Goal: Task Accomplishment & Management: Manage account settings

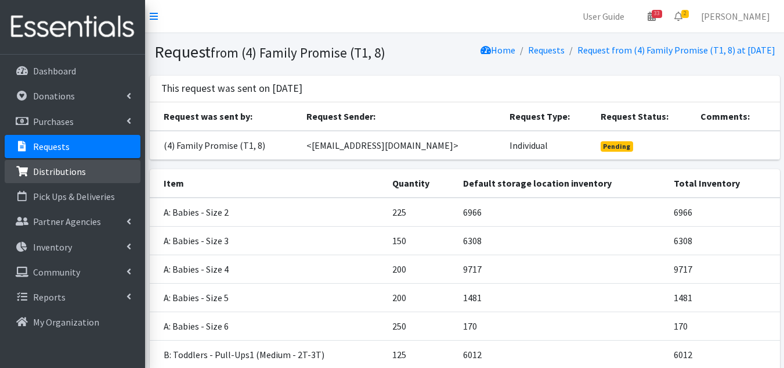
click at [66, 170] on p "Distributions" at bounding box center [59, 171] width 53 height 12
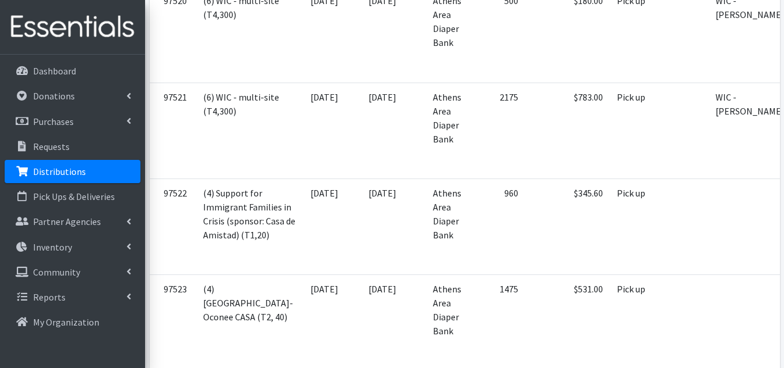
scroll to position [0, 36]
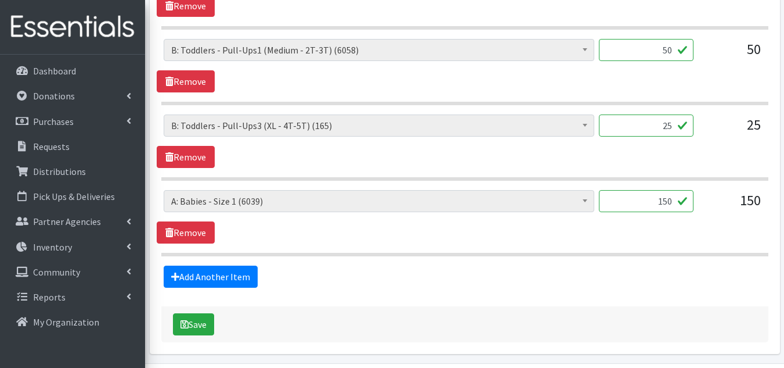
scroll to position [639, 0]
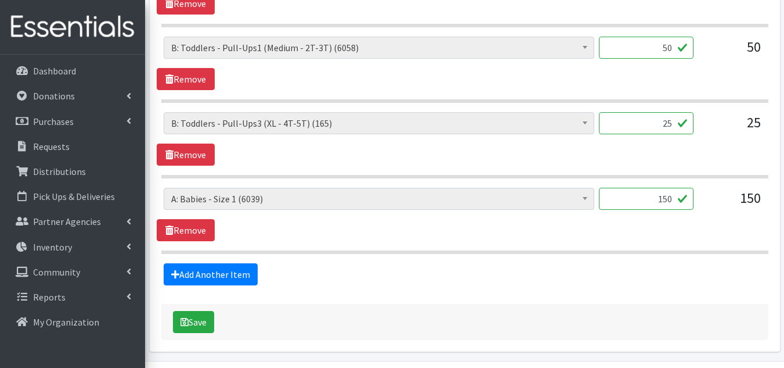
click at [483, 121] on span "B: Toddlers - Pull-Ups3 (XL - 4T-5T) (165)" at bounding box center [379, 123] width 416 height 16
click at [585, 120] on span at bounding box center [586, 122] width 12 height 18
click at [587, 124] on b at bounding box center [585, 122] width 5 height 3
click at [634, 120] on input "25" at bounding box center [646, 123] width 95 height 22
click at [189, 156] on link "Remove" at bounding box center [186, 154] width 58 height 22
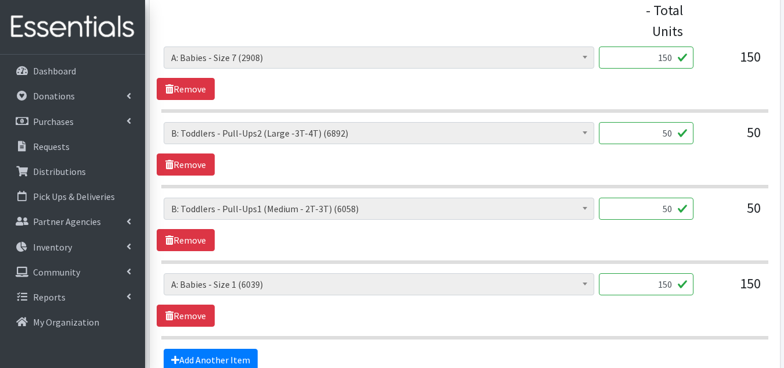
scroll to position [484, 0]
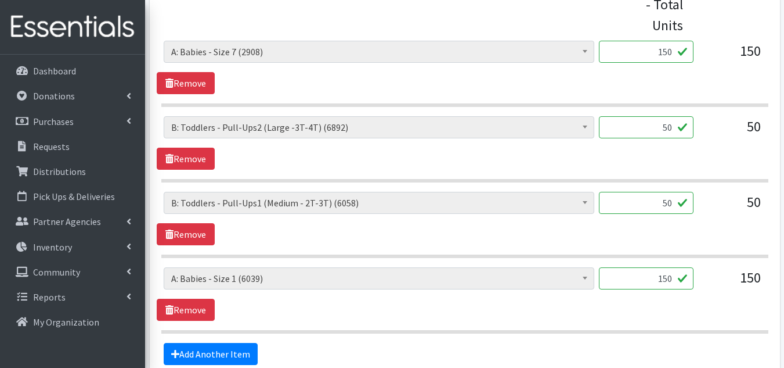
drag, startPoint x: 660, startPoint y: 201, endPoint x: 678, endPoint y: 202, distance: 18.0
click at [678, 202] on input "50" at bounding box center [646, 203] width 95 height 22
type input "75"
click at [544, 328] on section "A: Babies - Size 0 (Preemie) (6028) A: Babies - Size 01 (newborn) (5355) A: Bab…" at bounding box center [464, 300] width 607 height 66
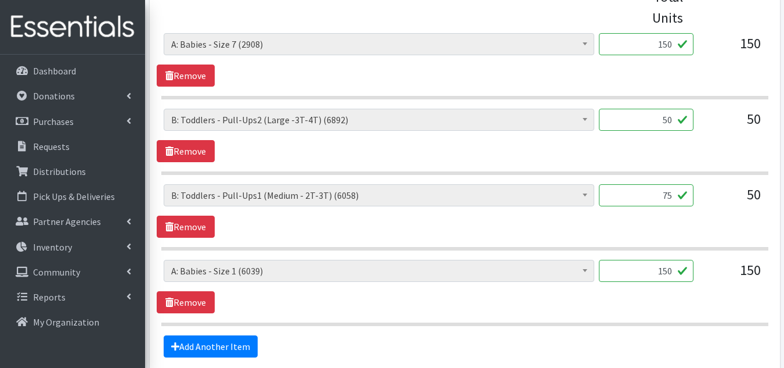
scroll to position [542, 0]
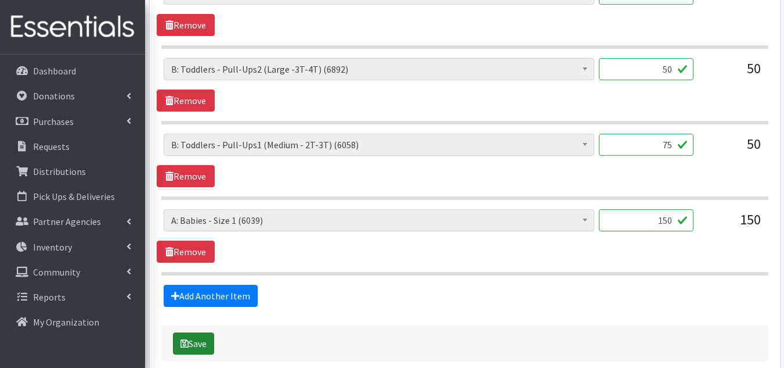
click at [193, 336] on button "Save" at bounding box center [193, 343] width 41 height 22
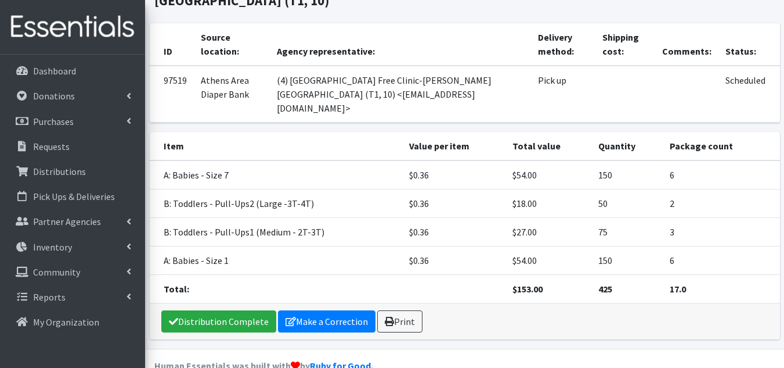
scroll to position [207, 0]
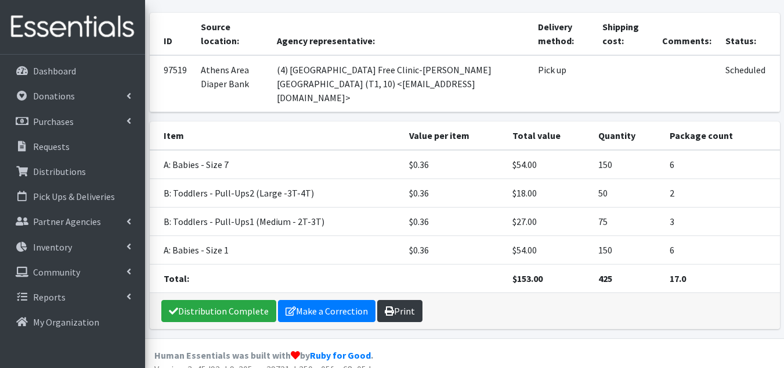
click at [402, 300] on link "Print" at bounding box center [399, 311] width 45 height 22
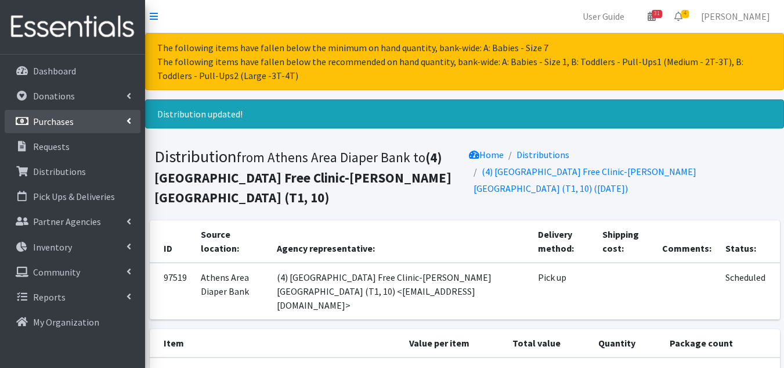
scroll to position [58, 0]
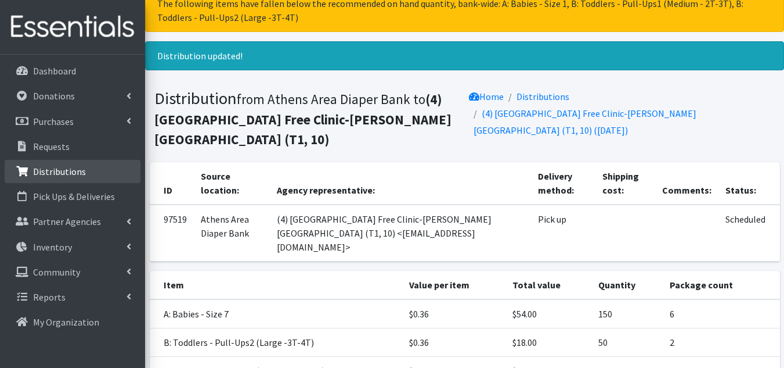
click at [46, 173] on p "Distributions" at bounding box center [59, 171] width 53 height 12
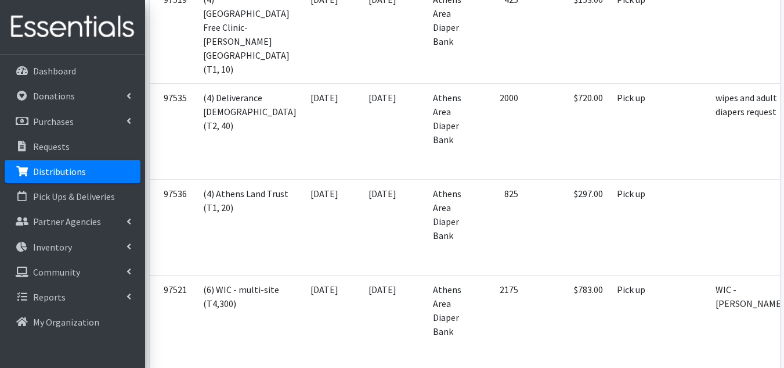
scroll to position [581, 0]
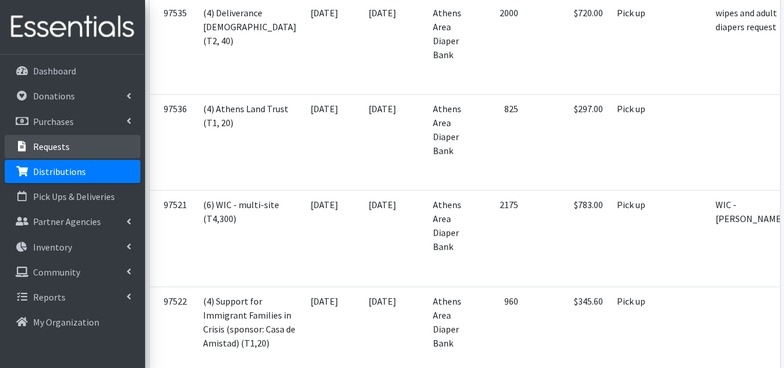
click at [52, 143] on p "Requests" at bounding box center [51, 147] width 37 height 12
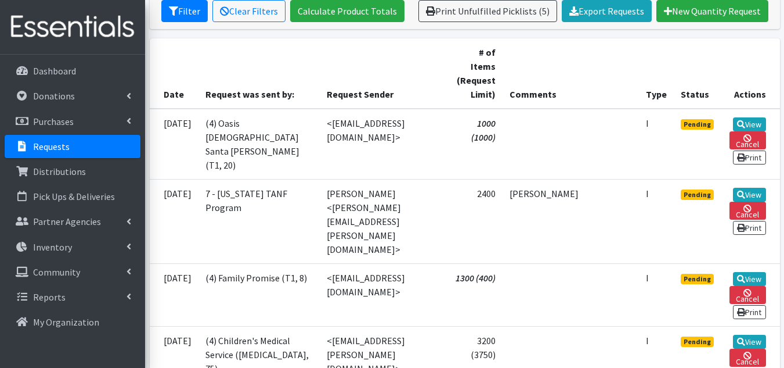
scroll to position [290, 0]
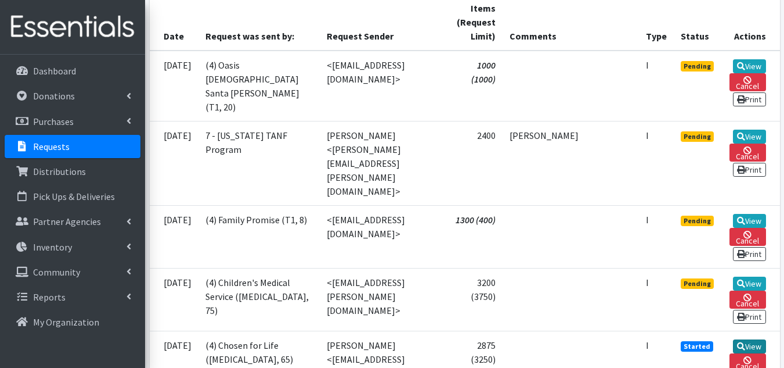
click at [756, 339] on link "View" at bounding box center [749, 346] width 33 height 14
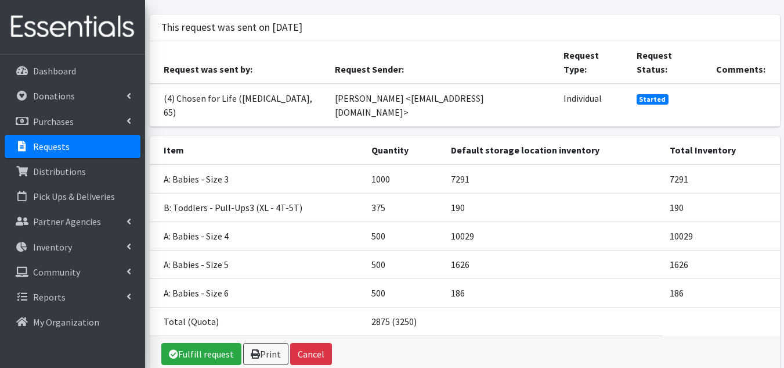
scroll to position [103, 0]
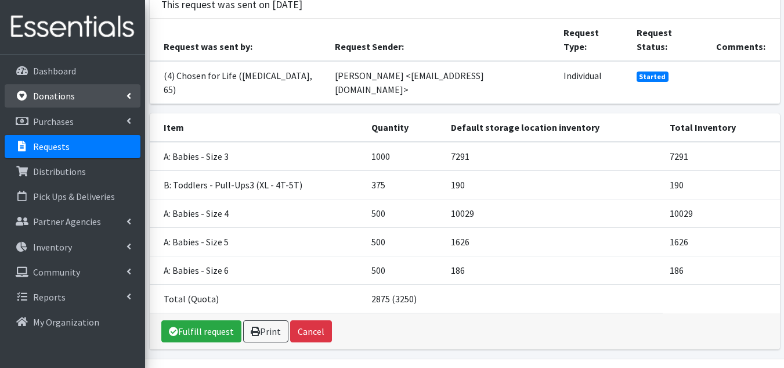
click at [62, 91] on p "Donations" at bounding box center [54, 96] width 42 height 12
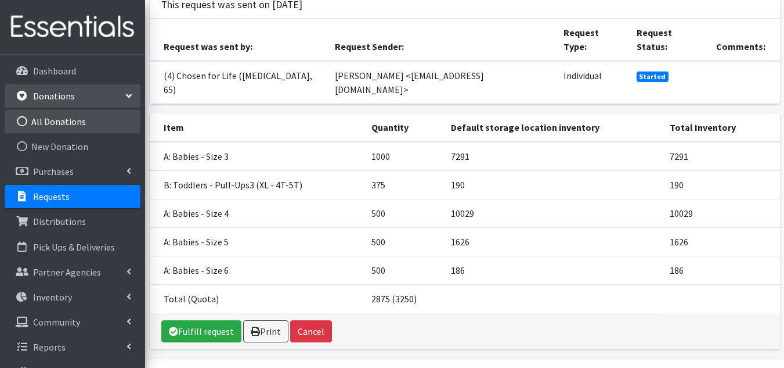
click at [61, 117] on link "All Donations" at bounding box center [73, 121] width 136 height 23
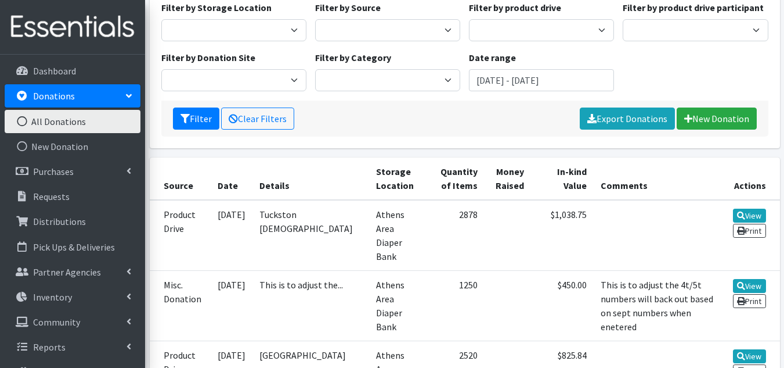
scroll to position [116, 0]
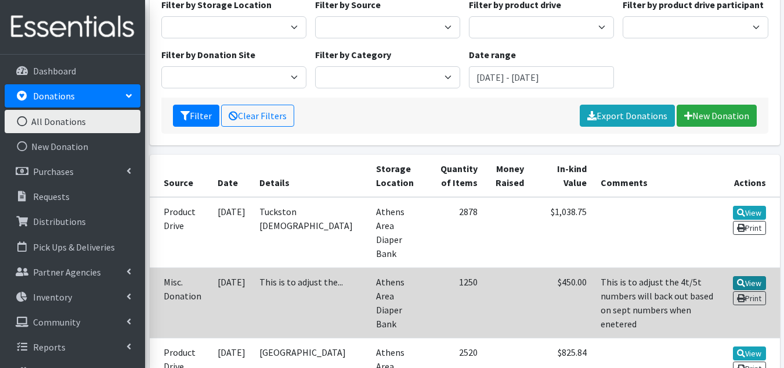
click at [756, 276] on link "View" at bounding box center [749, 283] width 33 height 14
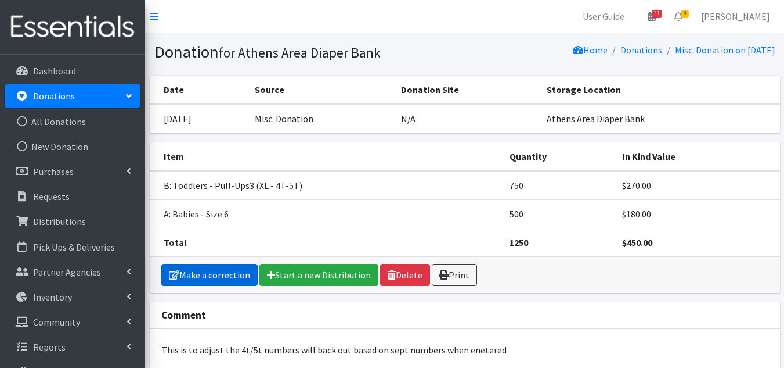
click at [210, 274] on link "Make a correction" at bounding box center [209, 275] width 96 height 22
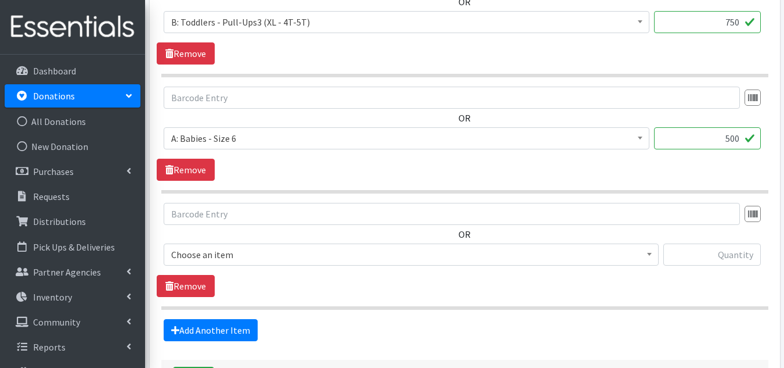
scroll to position [406, 0]
drag, startPoint x: 714, startPoint y: 135, endPoint x: 793, endPoint y: 139, distance: 79.1
click at [784, 139] on html "User Guide 31 31 Pick-ups remaining this week View Calendar 4 4 Requests 0 Part…" at bounding box center [392, 27] width 784 height 866
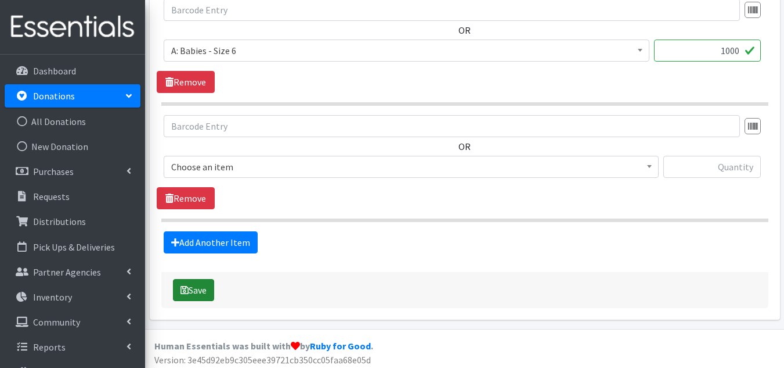
scroll to position [498, 0]
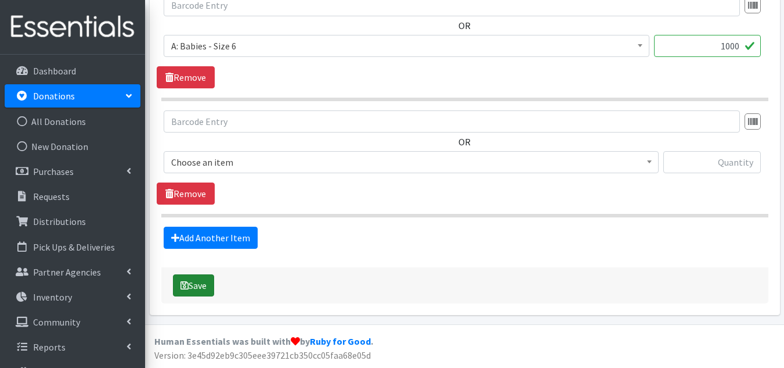
type input "1000"
click at [203, 286] on button "Save" at bounding box center [193, 285] width 41 height 22
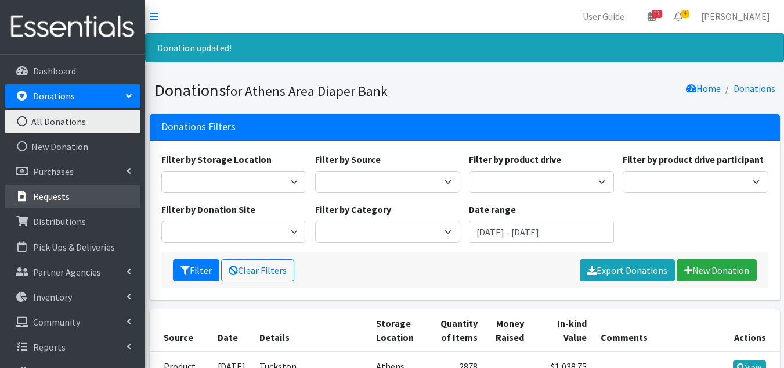
click at [38, 199] on p "Requests" at bounding box center [51, 196] width 37 height 12
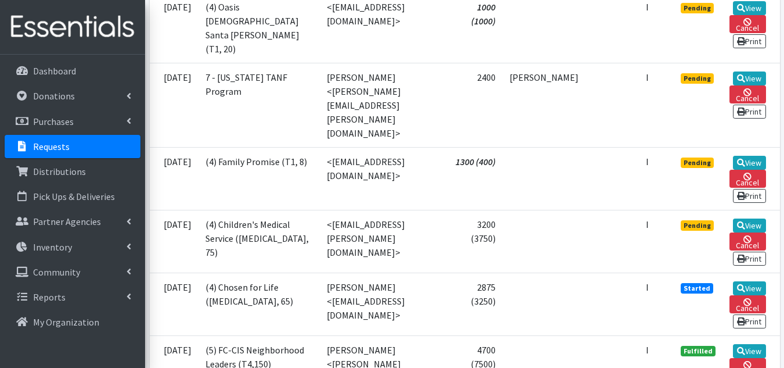
scroll to position [406, 0]
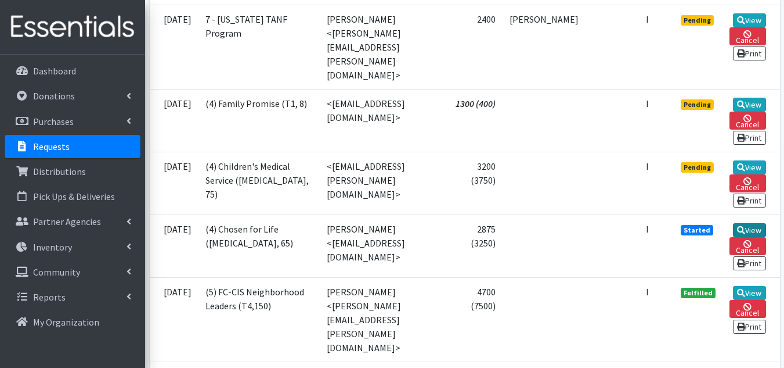
click at [759, 223] on link "View" at bounding box center [749, 230] width 33 height 14
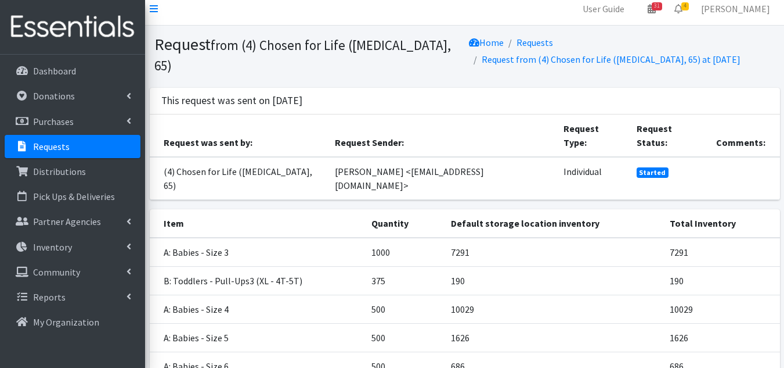
scroll to position [103, 0]
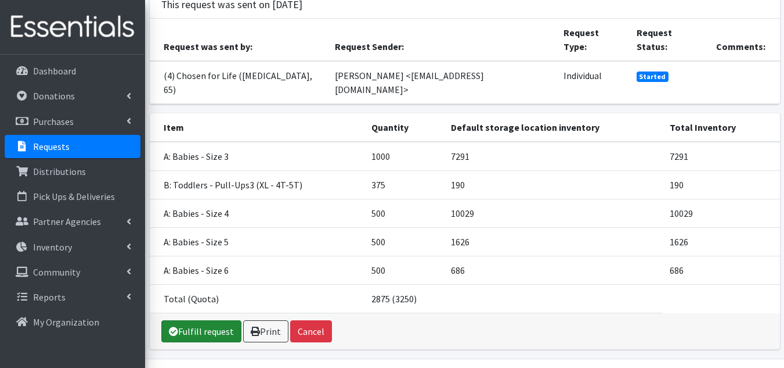
click at [192, 320] on link "Fulfill request" at bounding box center [201, 331] width 80 height 22
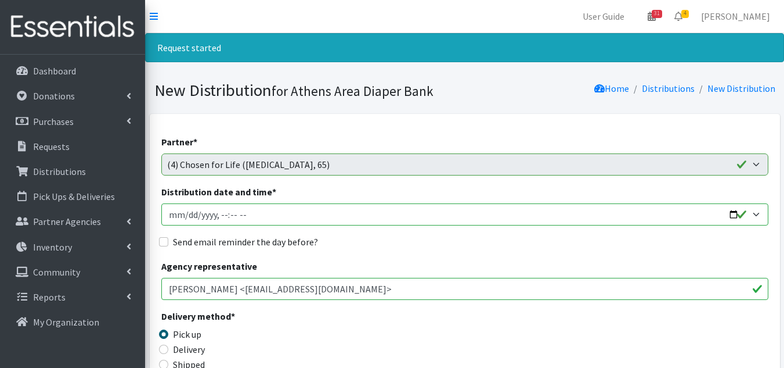
click at [186, 217] on input "Distribution date and time *" at bounding box center [464, 214] width 607 height 22
type input "2025-10-03T10:00"
click at [168, 240] on input "Send email reminder the day before?" at bounding box center [163, 241] width 9 height 9
checkbox input "true"
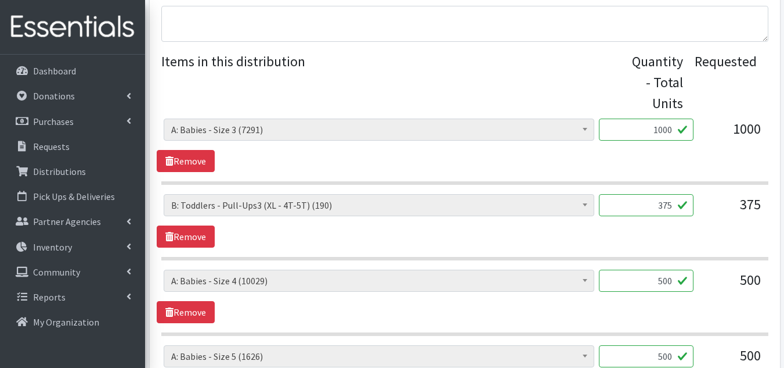
scroll to position [465, 0]
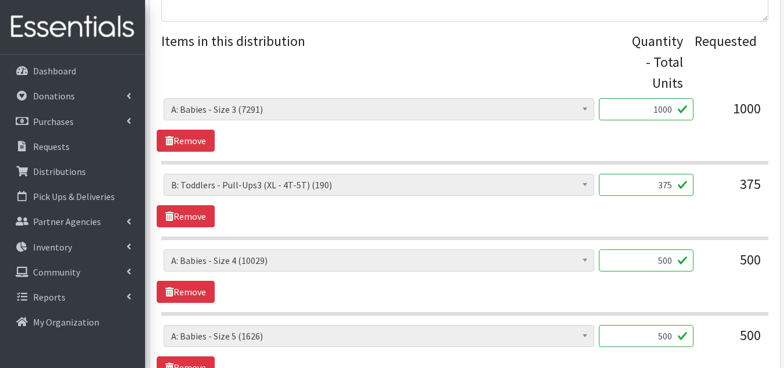
drag, startPoint x: 656, startPoint y: 189, endPoint x: 757, endPoint y: 182, distance: 101.3
click at [757, 182] on div "A: Babies - Size 0 (Preemie) (6028) A: Babies - Size 01 (newborn) (5355) A: Bab…" at bounding box center [465, 189] width 602 height 31
type input "50"
click at [427, 218] on div "A: Babies - Size 0 (Preemie) (6028) A: Babies - Size 01 (newborn) (5355) A: Bab…" at bounding box center [465, 200] width 616 height 53
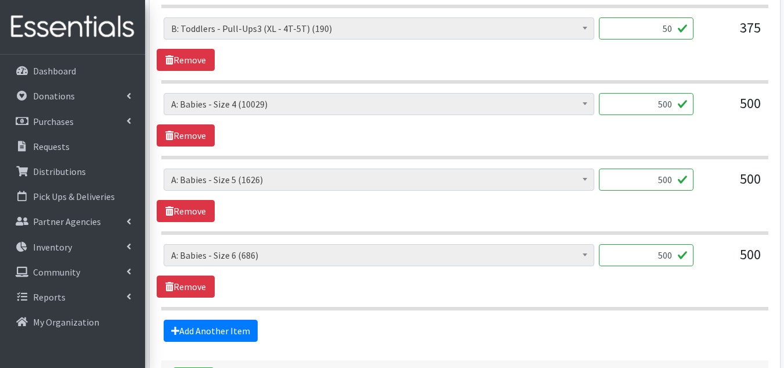
scroll to position [639, 0]
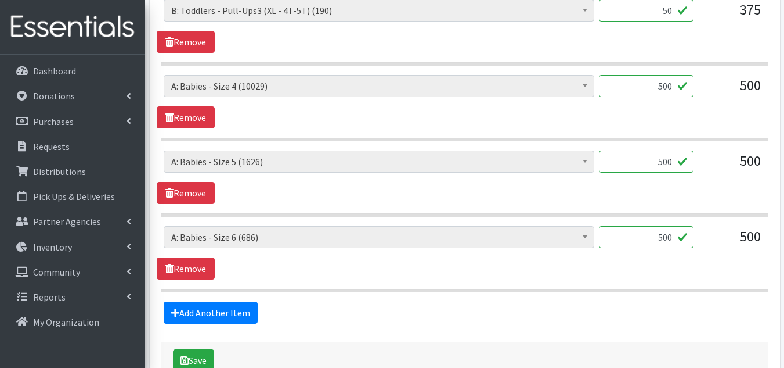
drag, startPoint x: 641, startPoint y: 239, endPoint x: 711, endPoint y: 228, distance: 71.2
click at [711, 228] on div "A: Babies - Size 0 (Preemie) (6028) A: Babies - Size 01 (newborn) (5355) A: Bab…" at bounding box center [465, 241] width 602 height 31
type input "800"
click at [384, 267] on div "A: Babies - Size 0 (Preemie) (6028) A: Babies - Size 01 (newborn) (5355) A: Bab…" at bounding box center [465, 252] width 616 height 53
click at [59, 90] on p "Donations" at bounding box center [54, 96] width 42 height 12
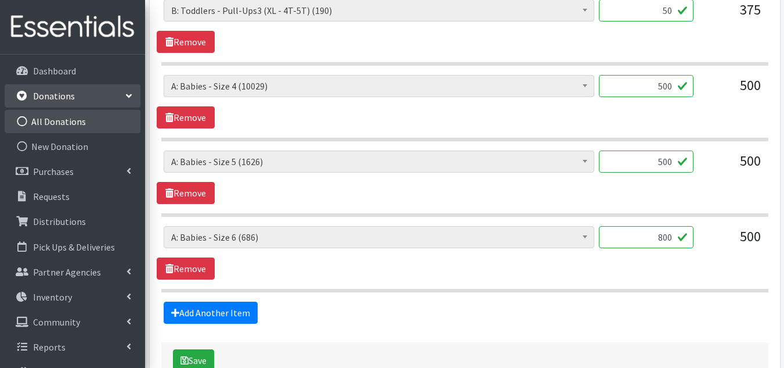
click at [51, 120] on link "All Donations" at bounding box center [73, 121] width 136 height 23
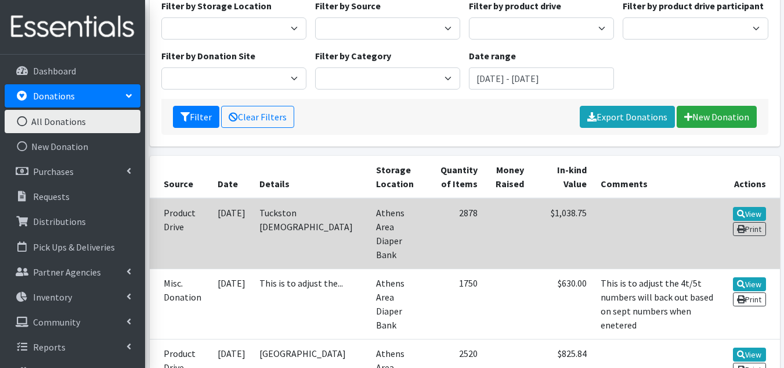
scroll to position [116, 0]
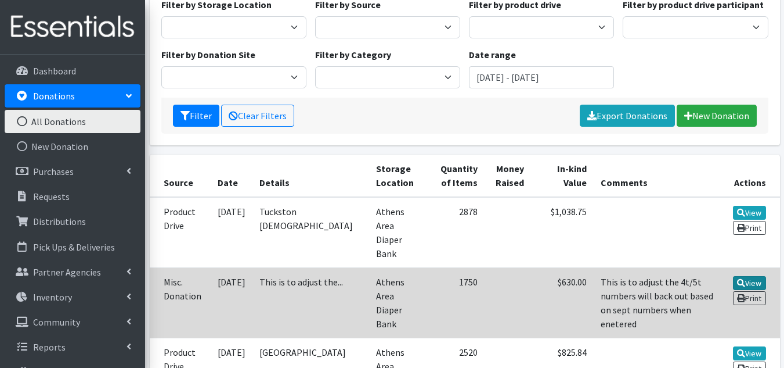
click at [746, 276] on link "View" at bounding box center [749, 283] width 33 height 14
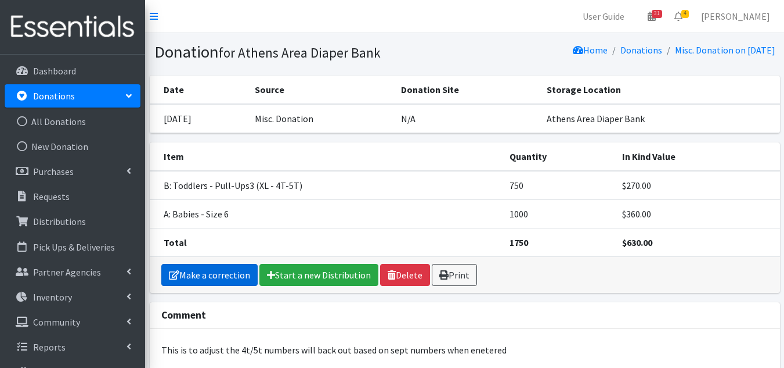
click at [205, 273] on link "Make a correction" at bounding box center [209, 275] width 96 height 22
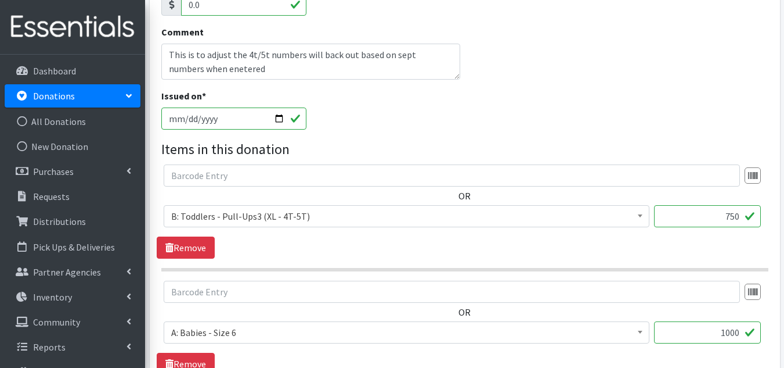
scroll to position [290, 0]
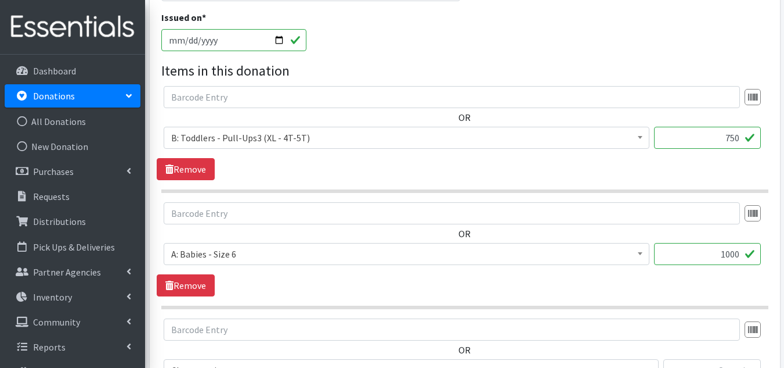
drag, startPoint x: 694, startPoint y: 255, endPoint x: 793, endPoint y: 247, distance: 98.5
click at [784, 247] on html "User Guide 31 31 Pick-ups remaining this week View Calendar 4 4 Requests 0 Part…" at bounding box center [392, 143] width 784 height 866
type input "1500"
click at [540, 278] on div "OR A: Babies - Size 01 (newborn) A: Babies - Size 0 (Preemie) A: Babies - Size …" at bounding box center [465, 249] width 616 height 94
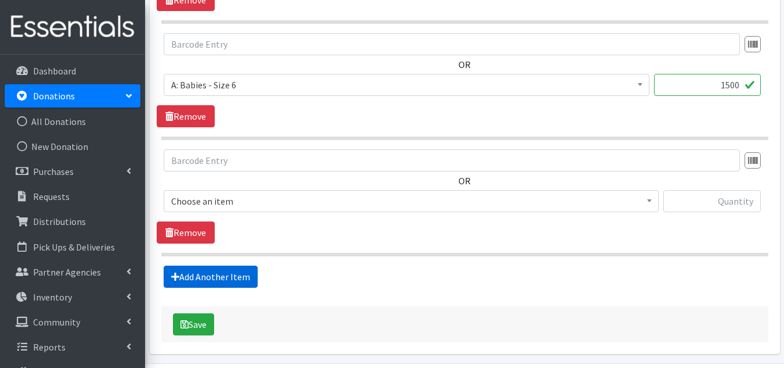
scroll to position [465, 0]
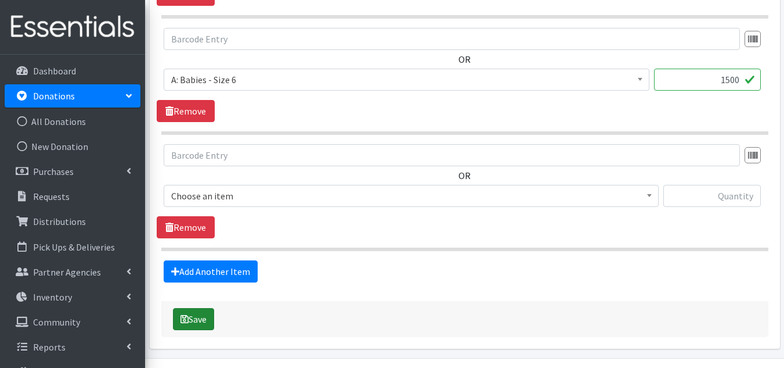
click at [201, 319] on button "Save" at bounding box center [193, 319] width 41 height 22
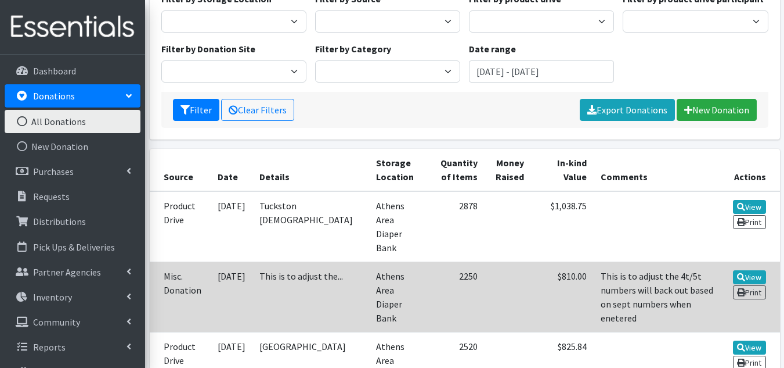
scroll to position [174, 0]
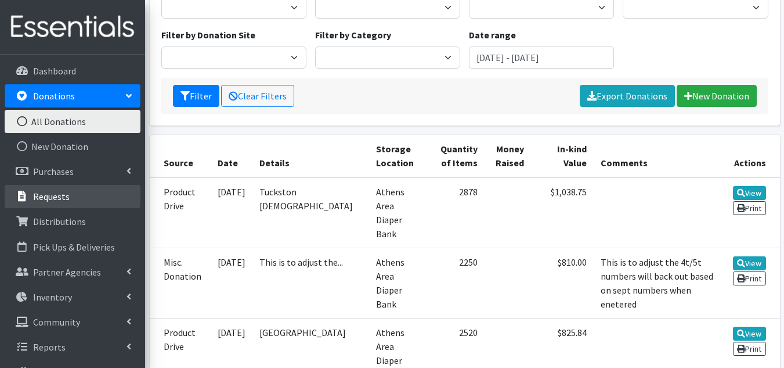
click at [67, 196] on p "Requests" at bounding box center [51, 196] width 37 height 12
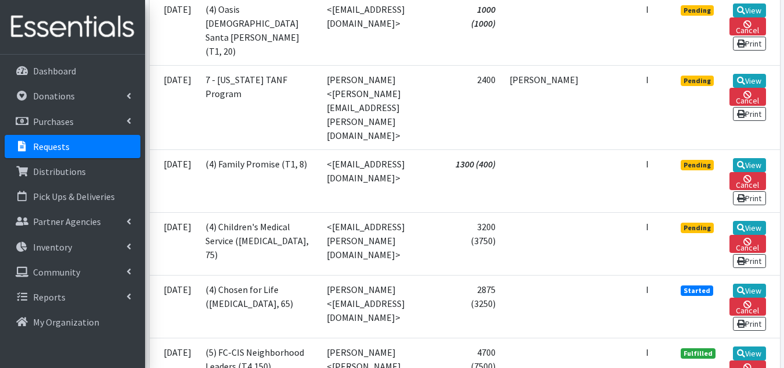
scroll to position [348, 0]
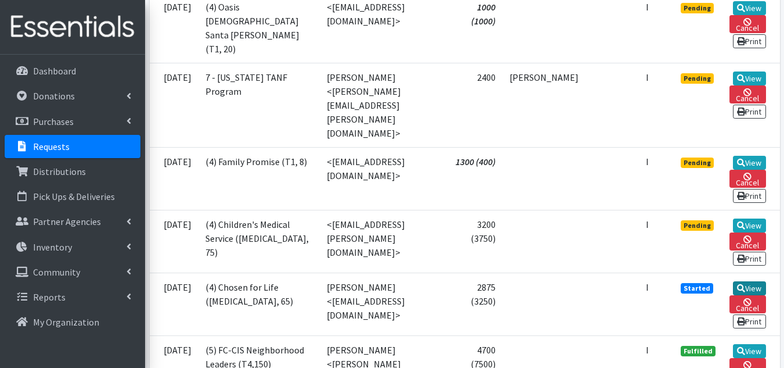
click at [739, 284] on icon at bounding box center [741, 288] width 8 height 8
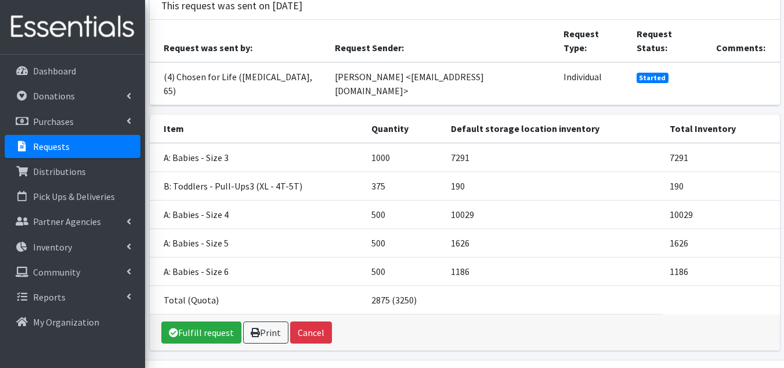
scroll to position [103, 0]
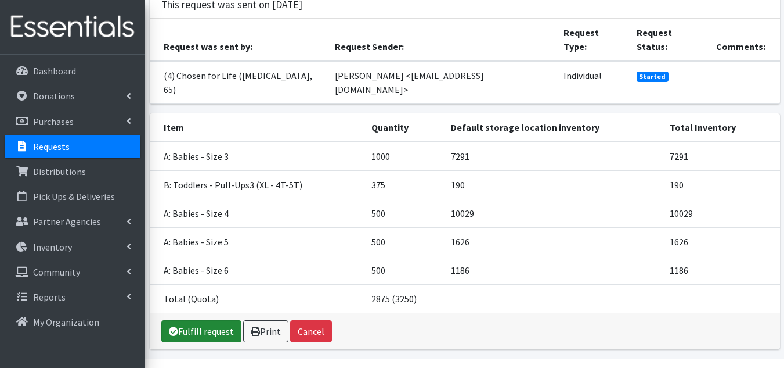
click at [189, 320] on link "Fulfill request" at bounding box center [201, 331] width 80 height 22
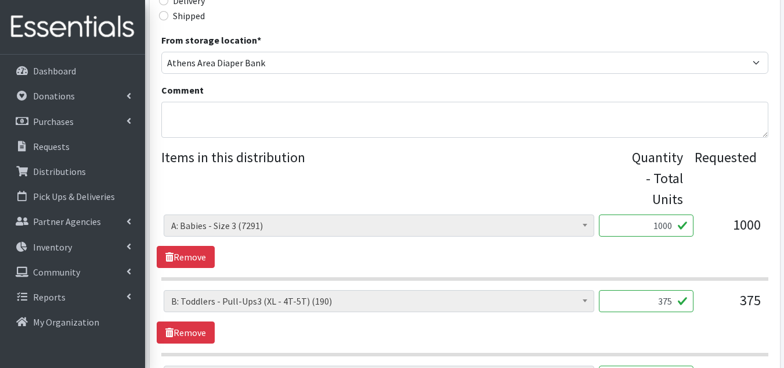
scroll to position [406, 0]
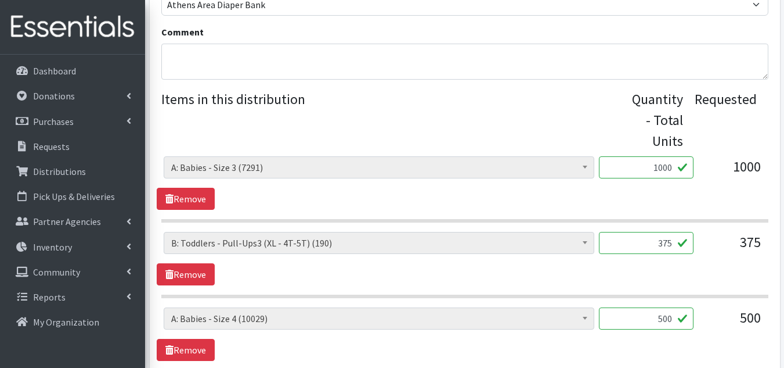
drag, startPoint x: 646, startPoint y: 243, endPoint x: 786, endPoint y: 243, distance: 139.9
click at [784, 243] on html "User Guide 31 31 Pick-ups remaining this week View Calendar 4 4 Requests 0 Part…" at bounding box center [392, 134] width 784 height 1081
type input "50"
click at [462, 264] on div "A: Babies - Size 0 (Preemie) (6028) A: Babies - Size 01 (newborn) (5355) A: Bab…" at bounding box center [465, 258] width 616 height 53
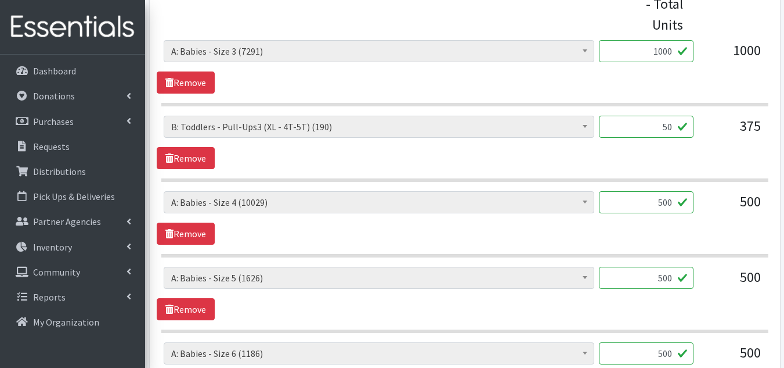
scroll to position [581, 0]
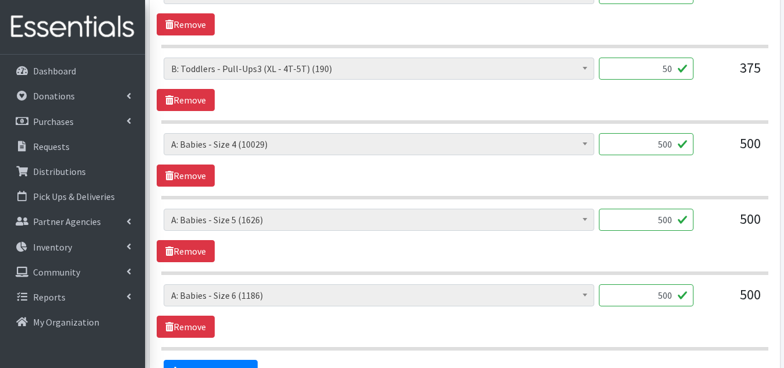
drag, startPoint x: 654, startPoint y: 294, endPoint x: 730, endPoint y: 291, distance: 75.5
click at [730, 291] on div "A: Babies - Size 0 (Preemie) (6028) A: Babies - Size 01 (newborn) (5355) A: Bab…" at bounding box center [465, 299] width 602 height 31
type input "800"
click at [533, 316] on div "A: Babies - Size 0 (Preemie) (6028) A: Babies - Size 01 (newborn) (5355) A: Bab…" at bounding box center [465, 310] width 616 height 53
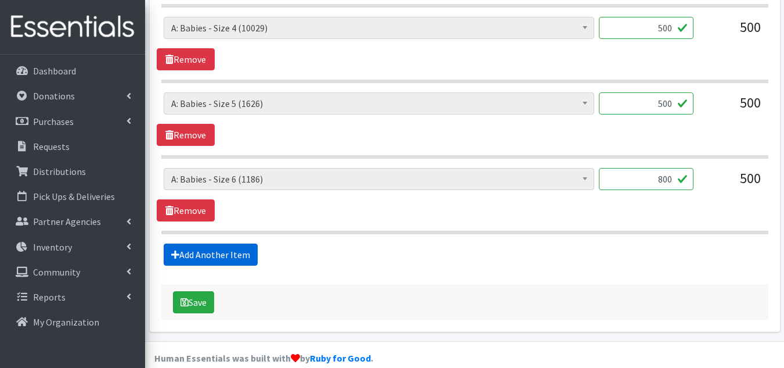
click at [211, 256] on link "Add Another Item" at bounding box center [211, 254] width 94 height 22
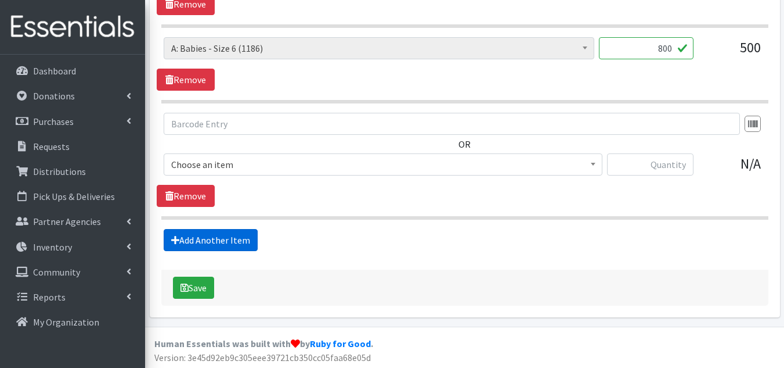
scroll to position [830, 0]
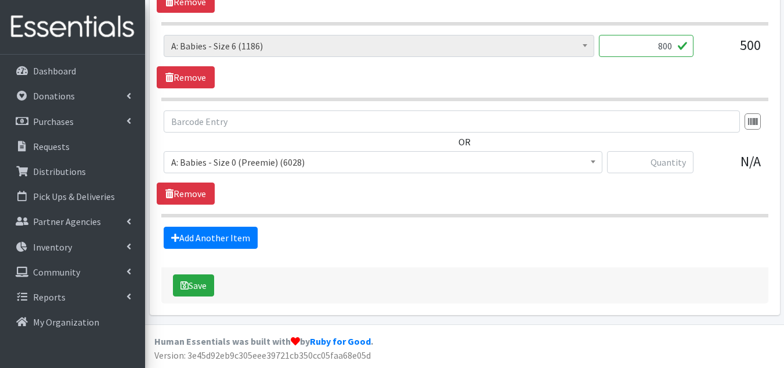
click at [418, 163] on span "A: Babies - Size 0 (Preemie) (6028)" at bounding box center [383, 162] width 424 height 16
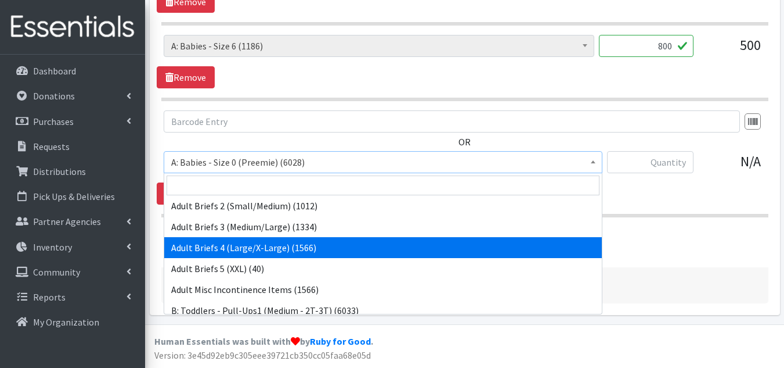
scroll to position [290, 0]
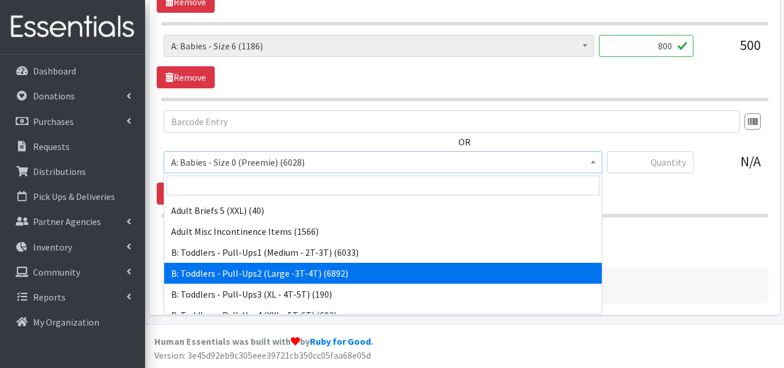
select select "5598"
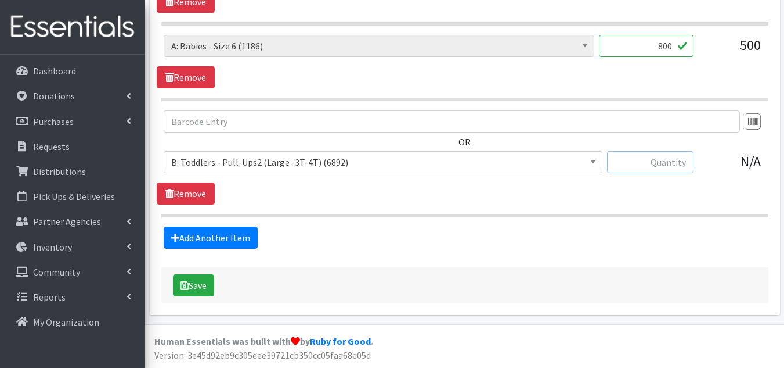
drag, startPoint x: 632, startPoint y: 157, endPoint x: 623, endPoint y: 160, distance: 9.9
click at [632, 157] on input "text" at bounding box center [650, 162] width 87 height 22
type input "100"
click at [207, 229] on link "Add Another Item" at bounding box center [211, 237] width 94 height 22
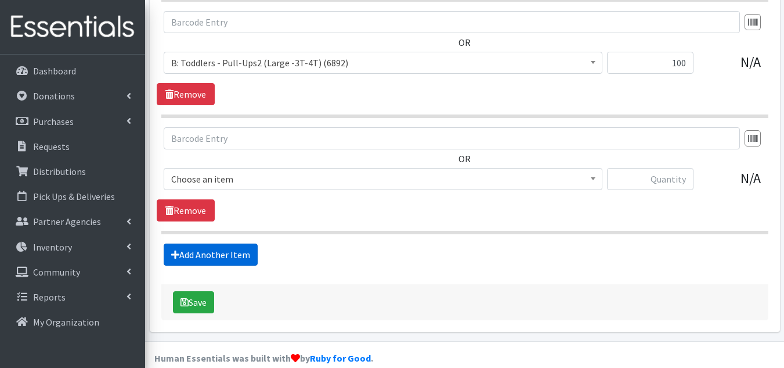
scroll to position [946, 0]
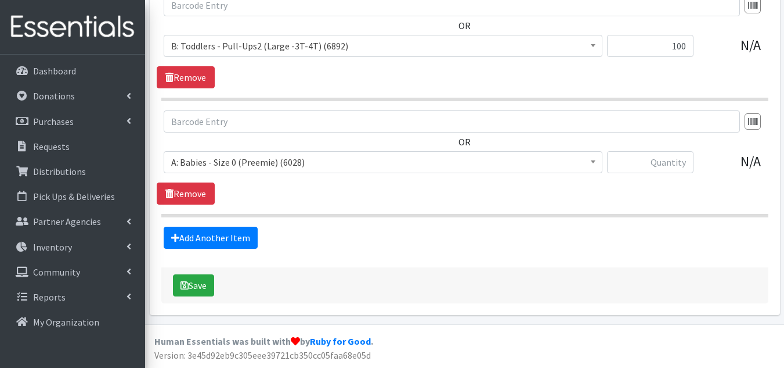
click at [250, 168] on span "A: Babies - Size 0 (Preemie) (6028)" at bounding box center [383, 162] width 424 height 16
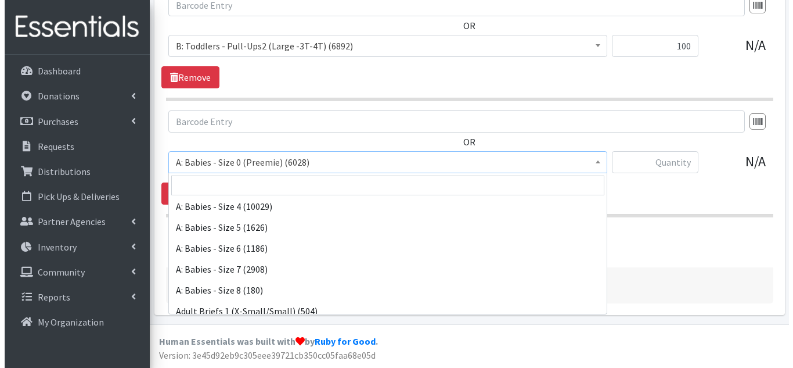
scroll to position [116, 0]
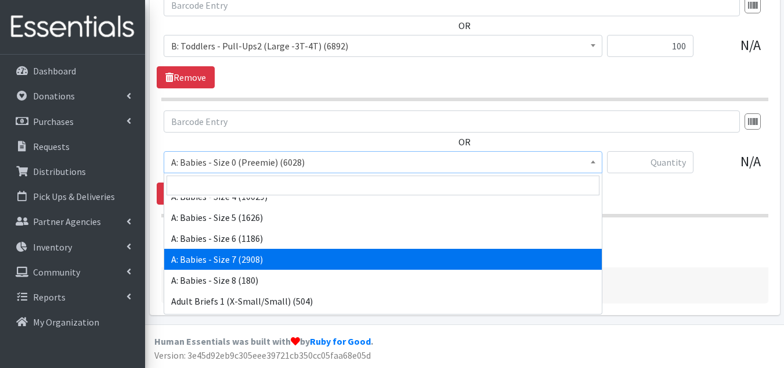
select select "8888"
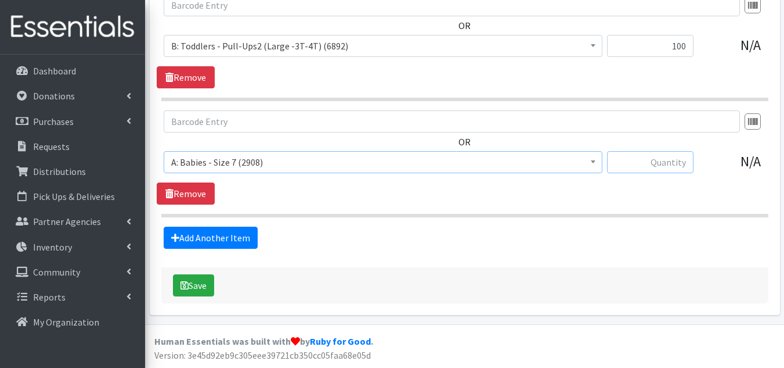
click at [664, 159] on input "text" at bounding box center [650, 162] width 87 height 22
type input "150"
click at [197, 287] on button "Save" at bounding box center [193, 285] width 41 height 22
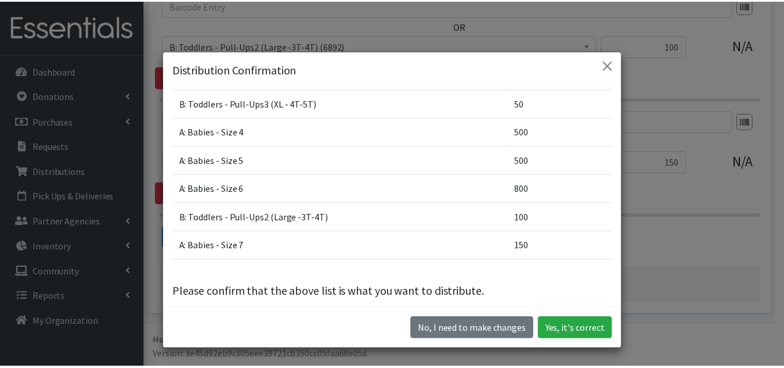
scroll to position [121, 0]
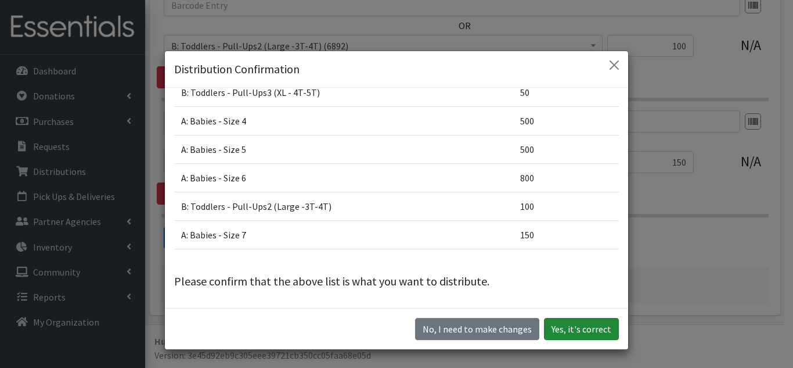
click at [573, 325] on button "Yes, it's correct" at bounding box center [581, 329] width 75 height 22
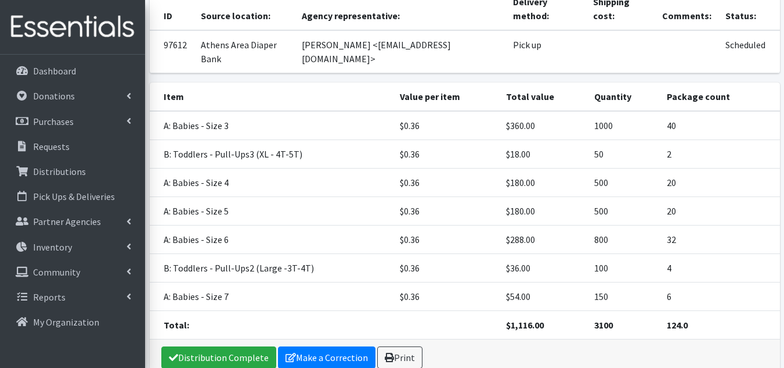
scroll to position [272, 0]
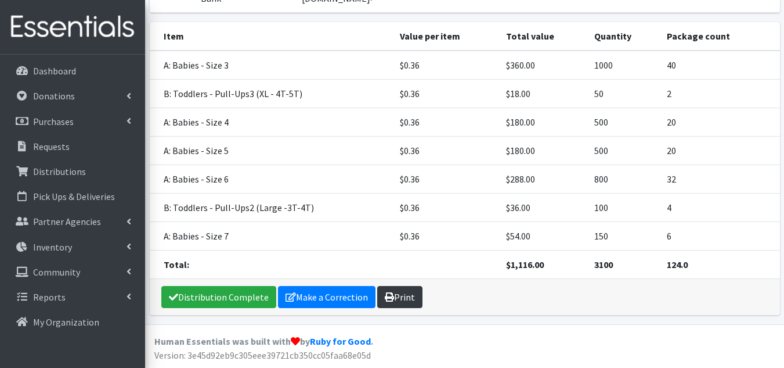
click at [392, 293] on link "Print" at bounding box center [399, 297] width 45 height 22
